Goal: Book appointment/travel/reservation

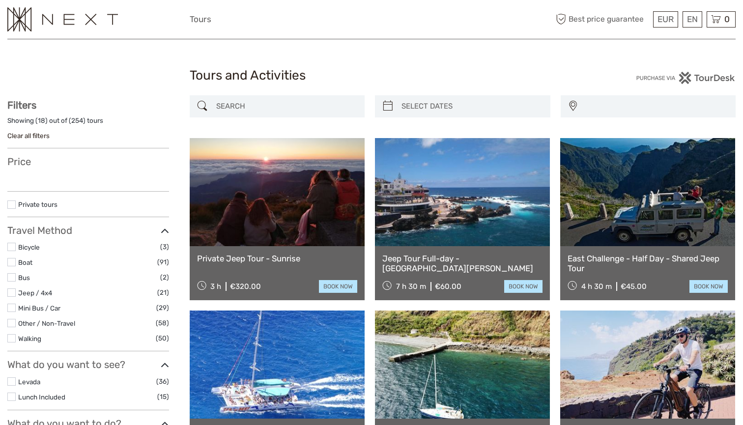
select select
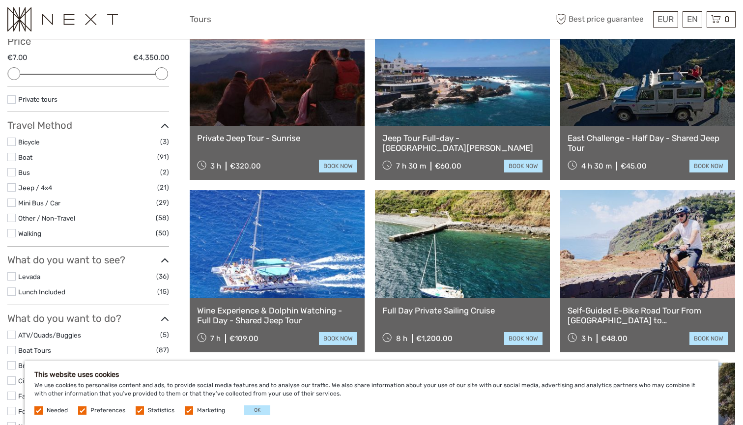
scroll to position [128, 0]
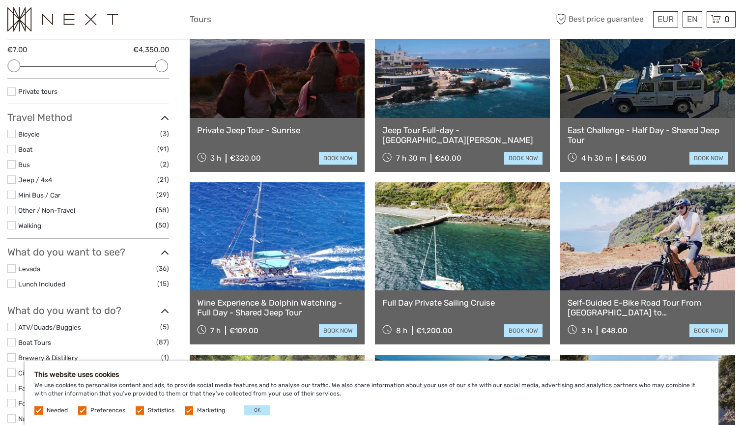
click at [253, 407] on button "OK" at bounding box center [257, 411] width 26 height 10
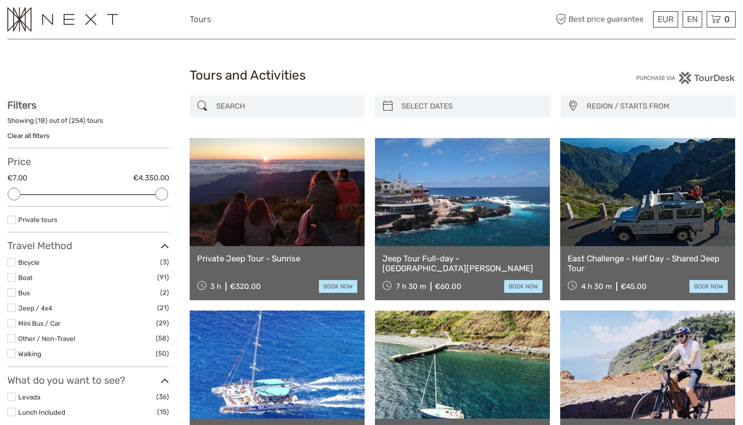
scroll to position [0, 0]
type input "[DATE]"
click at [437, 103] on input "search" at bounding box center [472, 106] width 148 height 17
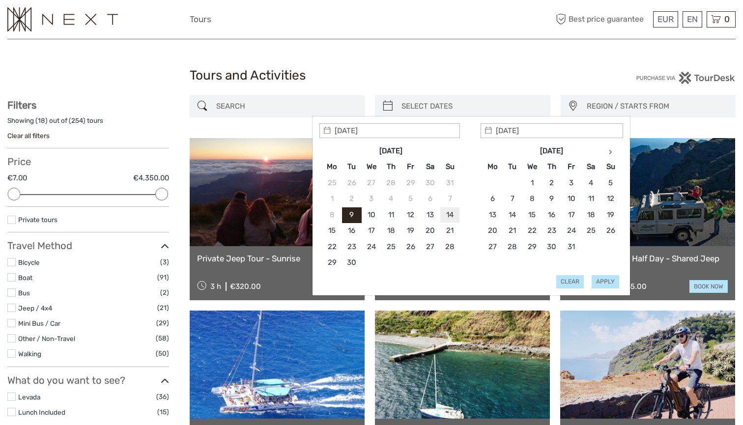
type input "[DATE]"
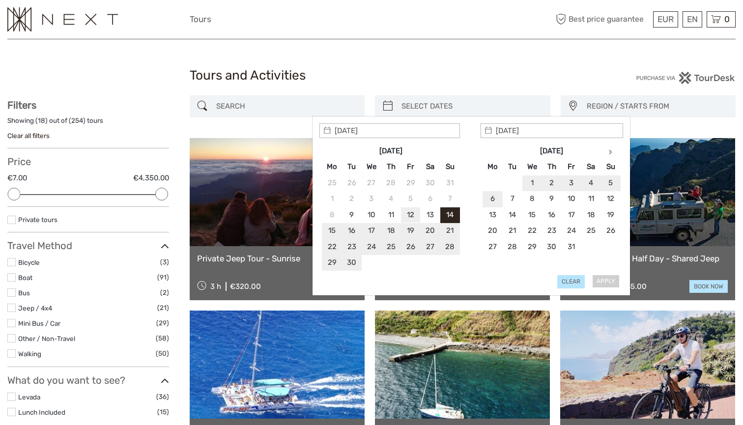
type input "[DATE]"
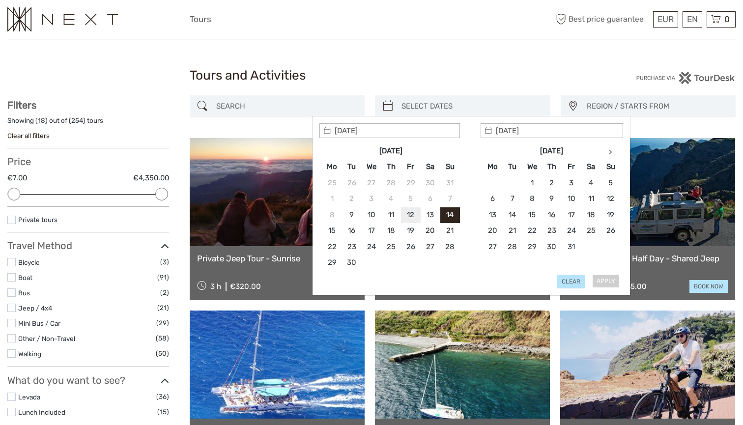
type input "[DATE]"
click at [611, 283] on button "Apply" at bounding box center [606, 281] width 28 height 13
type input "[DATE] - [DATE]"
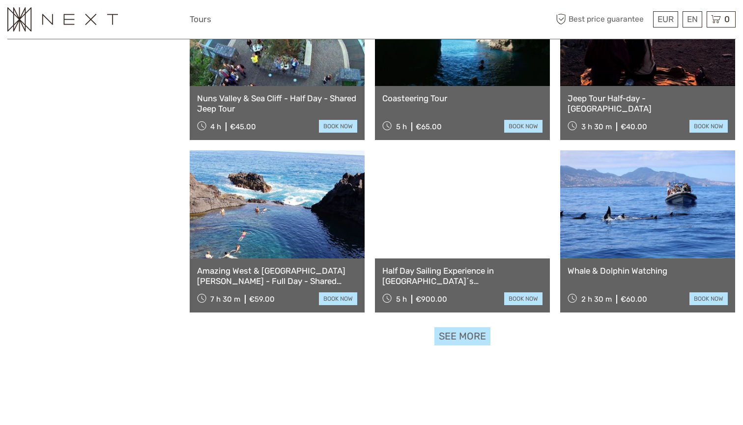
scroll to position [872, 0]
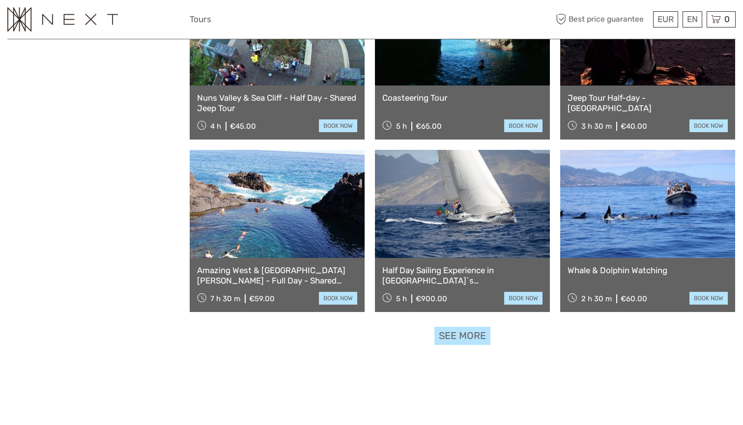
click at [452, 338] on link "See more" at bounding box center [463, 336] width 56 height 18
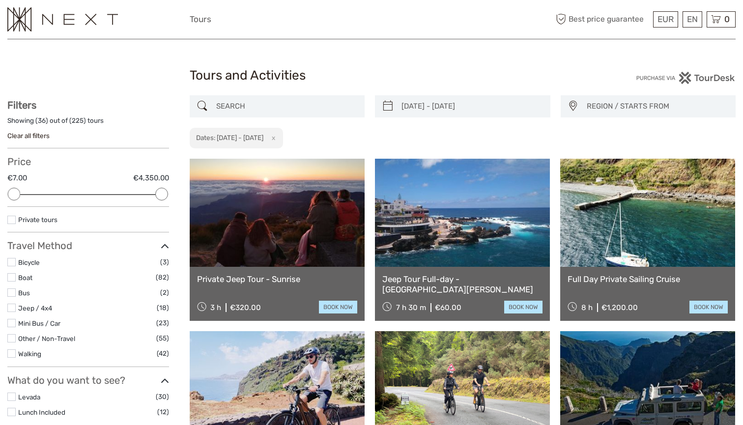
scroll to position [0, 0]
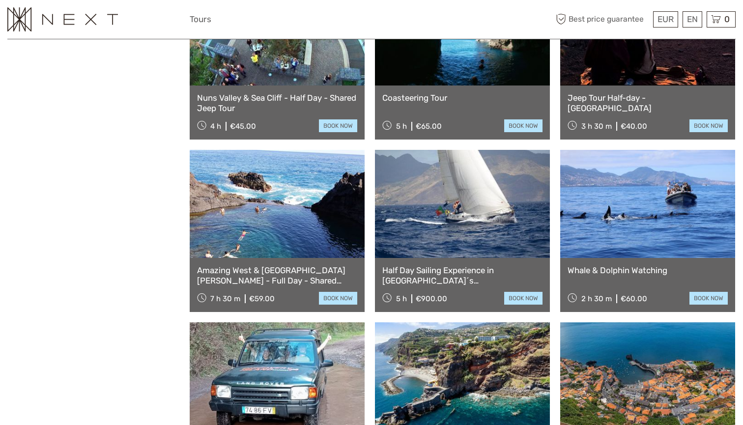
scroll to position [55, 0]
